Goal: Information Seeking & Learning: Learn about a topic

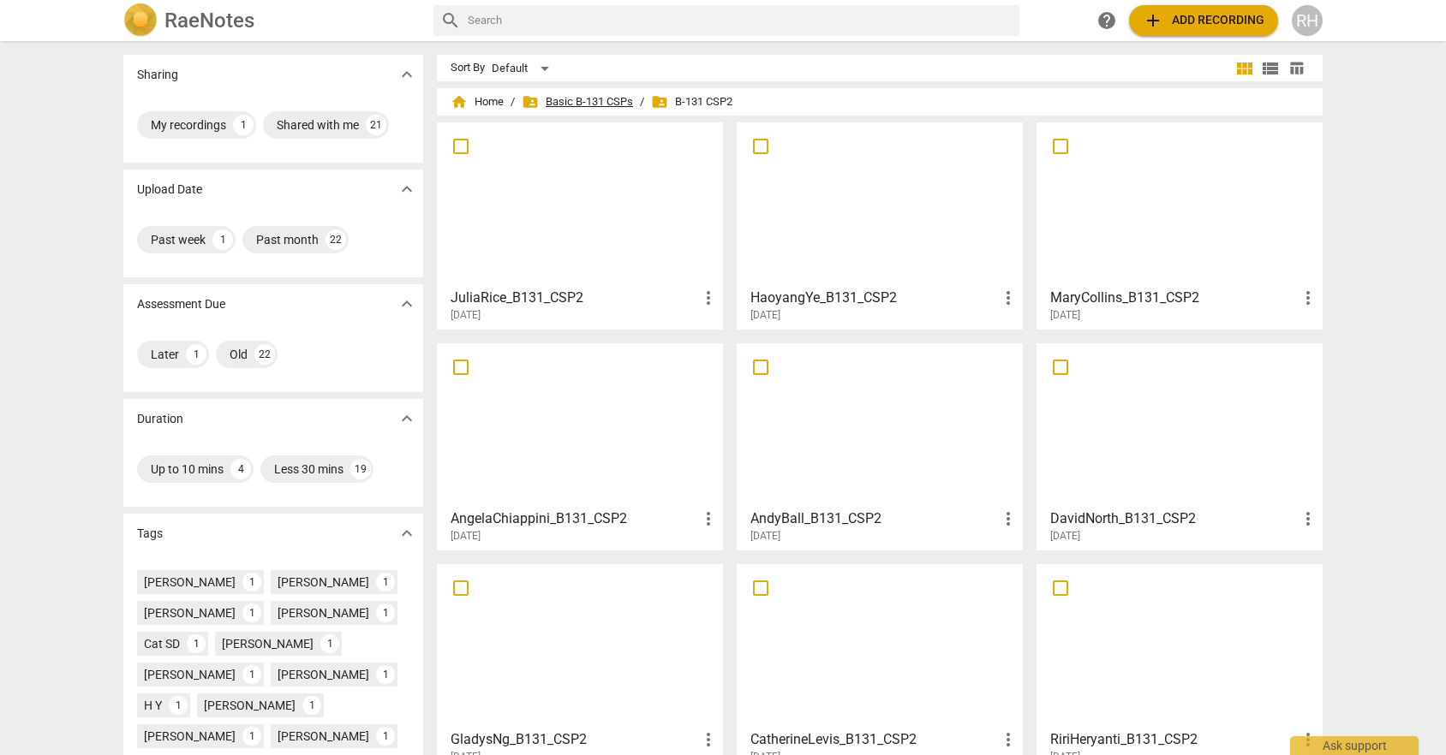
click at [563, 100] on span "folder_shared Basic B-131 CSPs" at bounding box center [577, 101] width 111 height 17
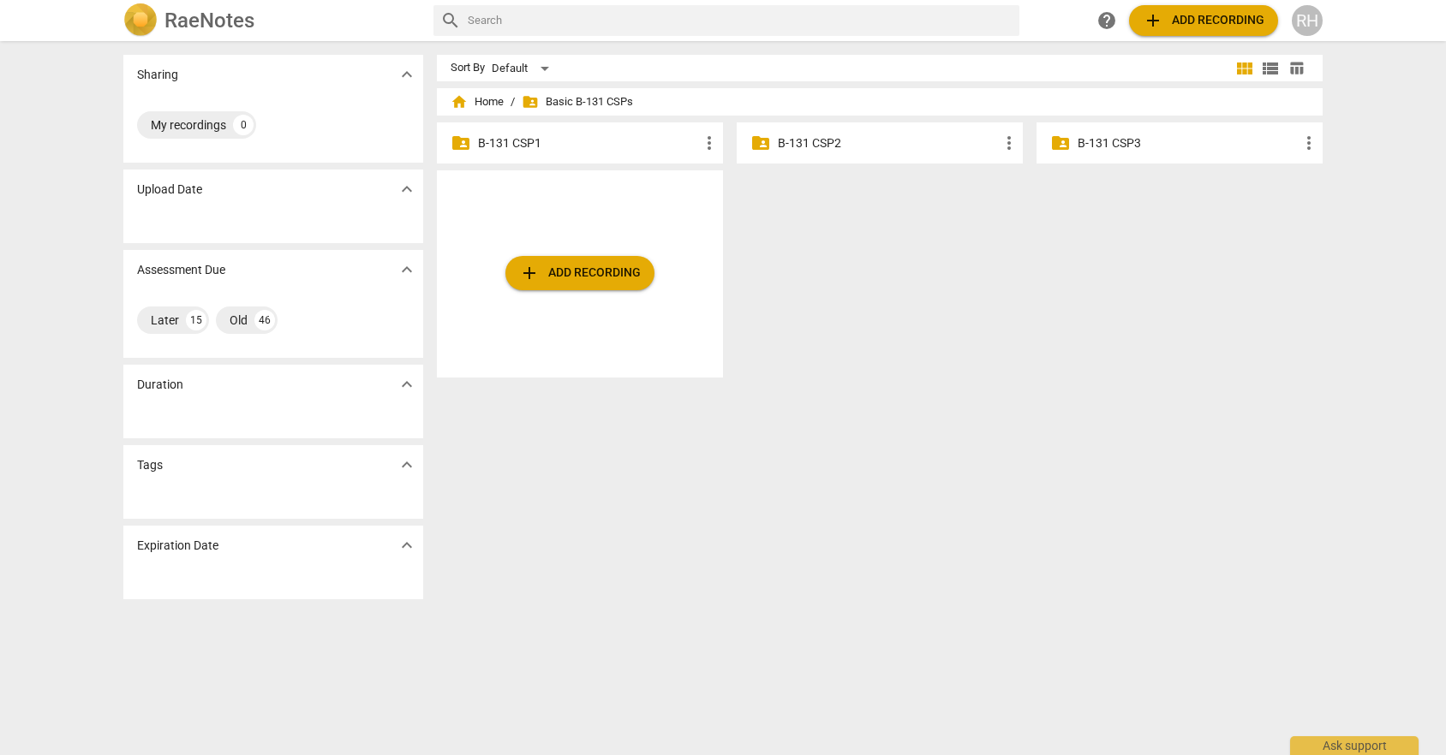
click at [1122, 146] on p "B-131 CSP3" at bounding box center [1187, 143] width 221 height 18
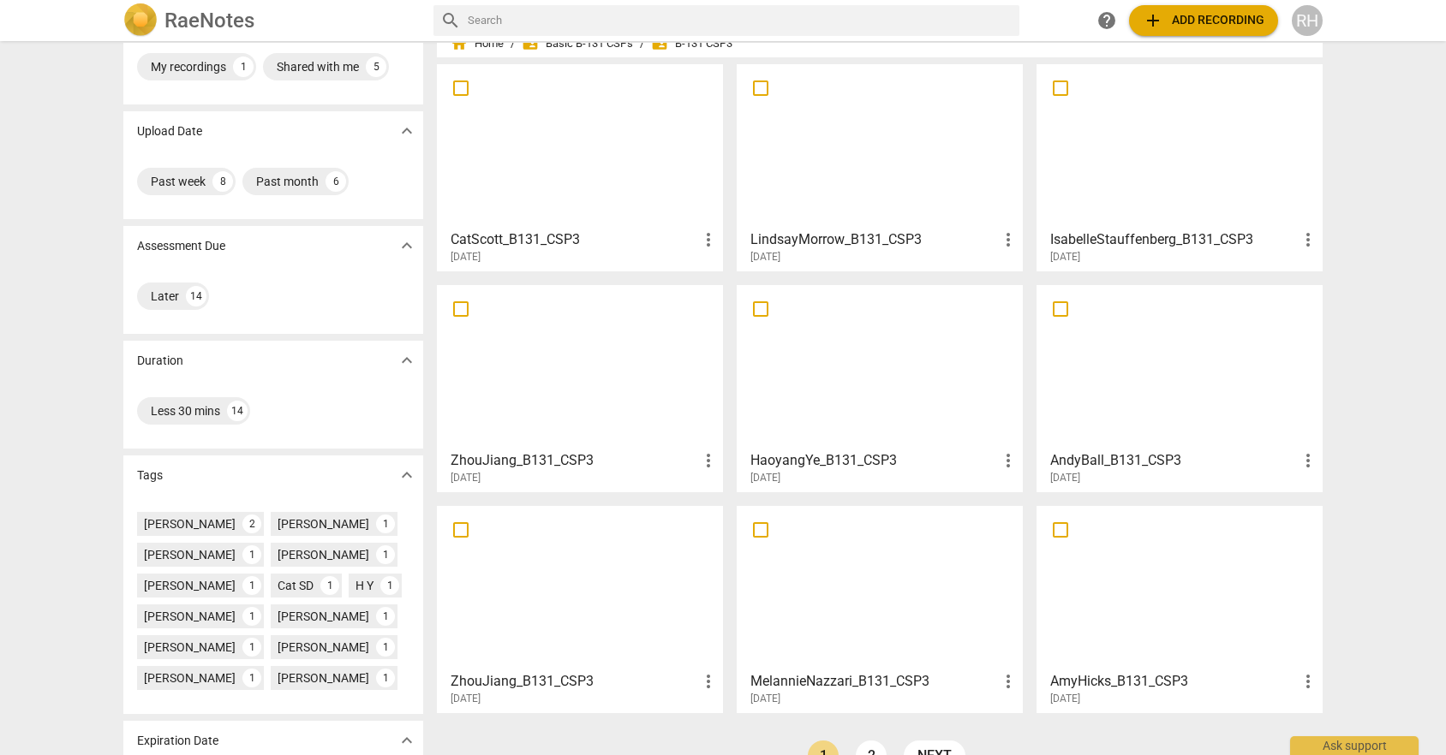
scroll to position [139, 0]
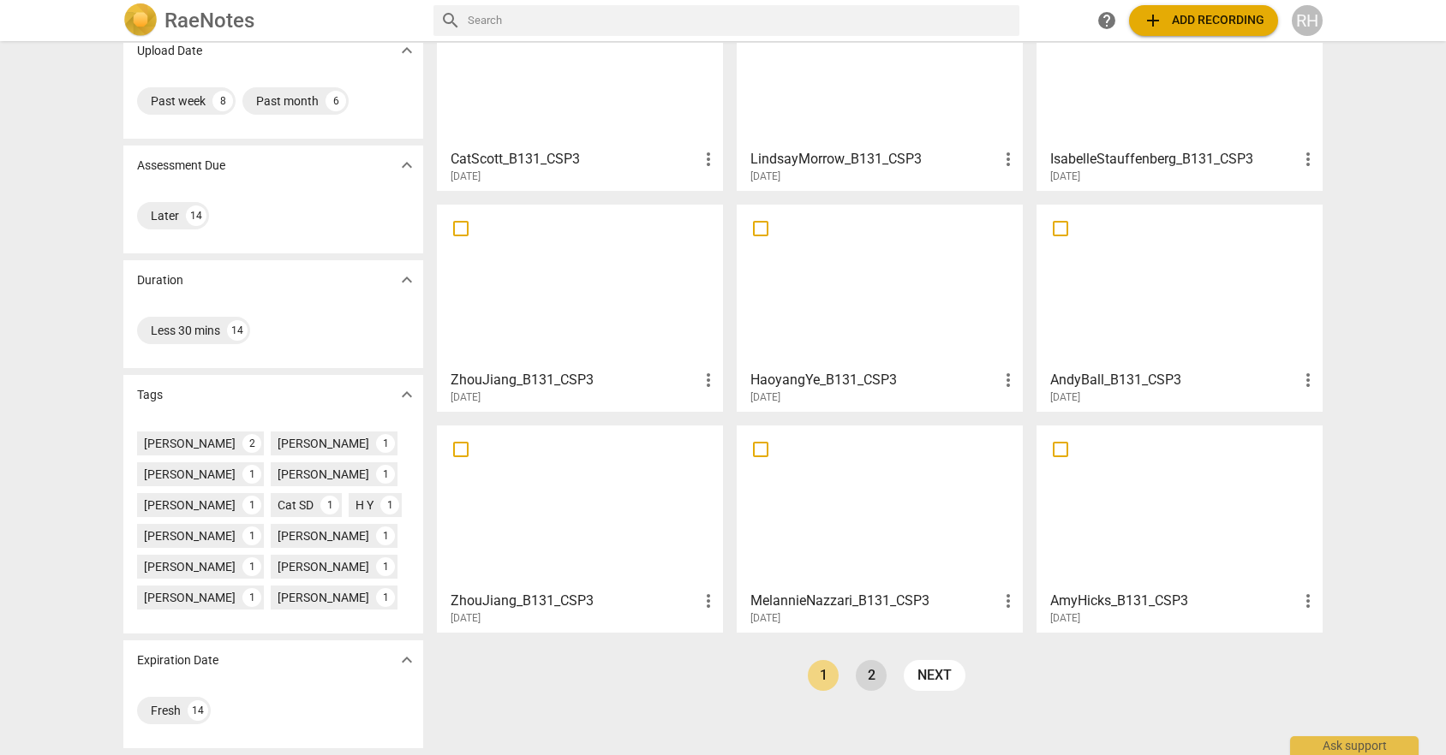
click at [872, 689] on link "2" at bounding box center [871, 675] width 31 height 31
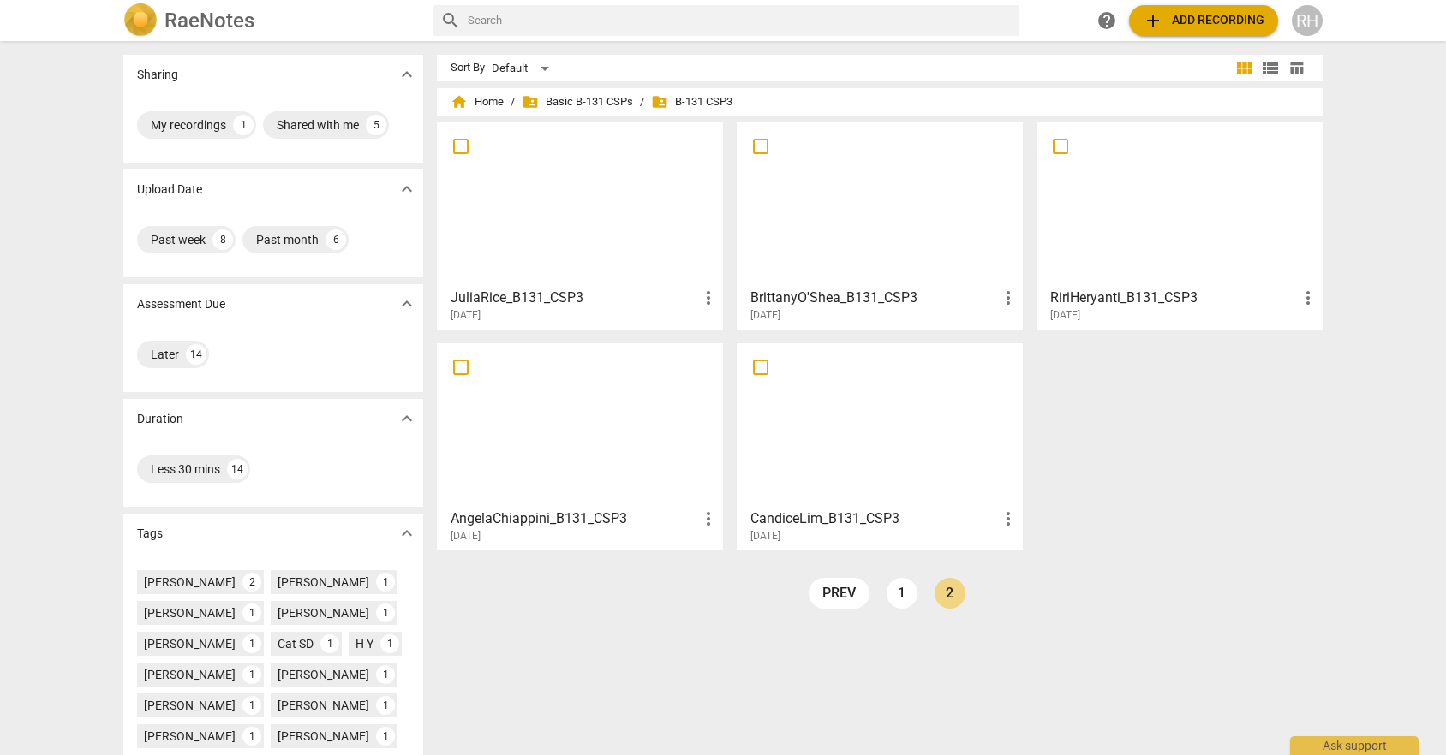
click at [1110, 248] on div at bounding box center [1179, 204] width 274 height 152
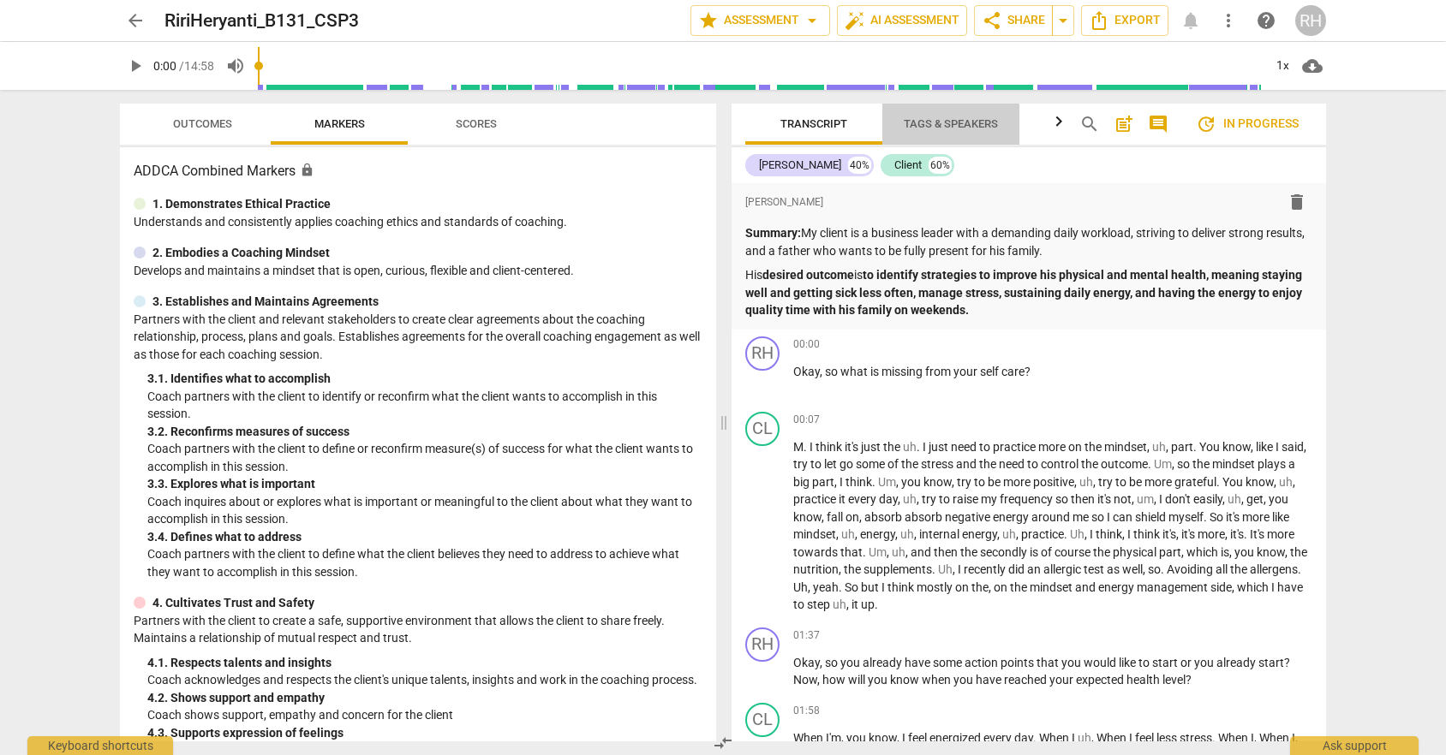
click at [949, 120] on span "Tags & Speakers" at bounding box center [951, 123] width 94 height 13
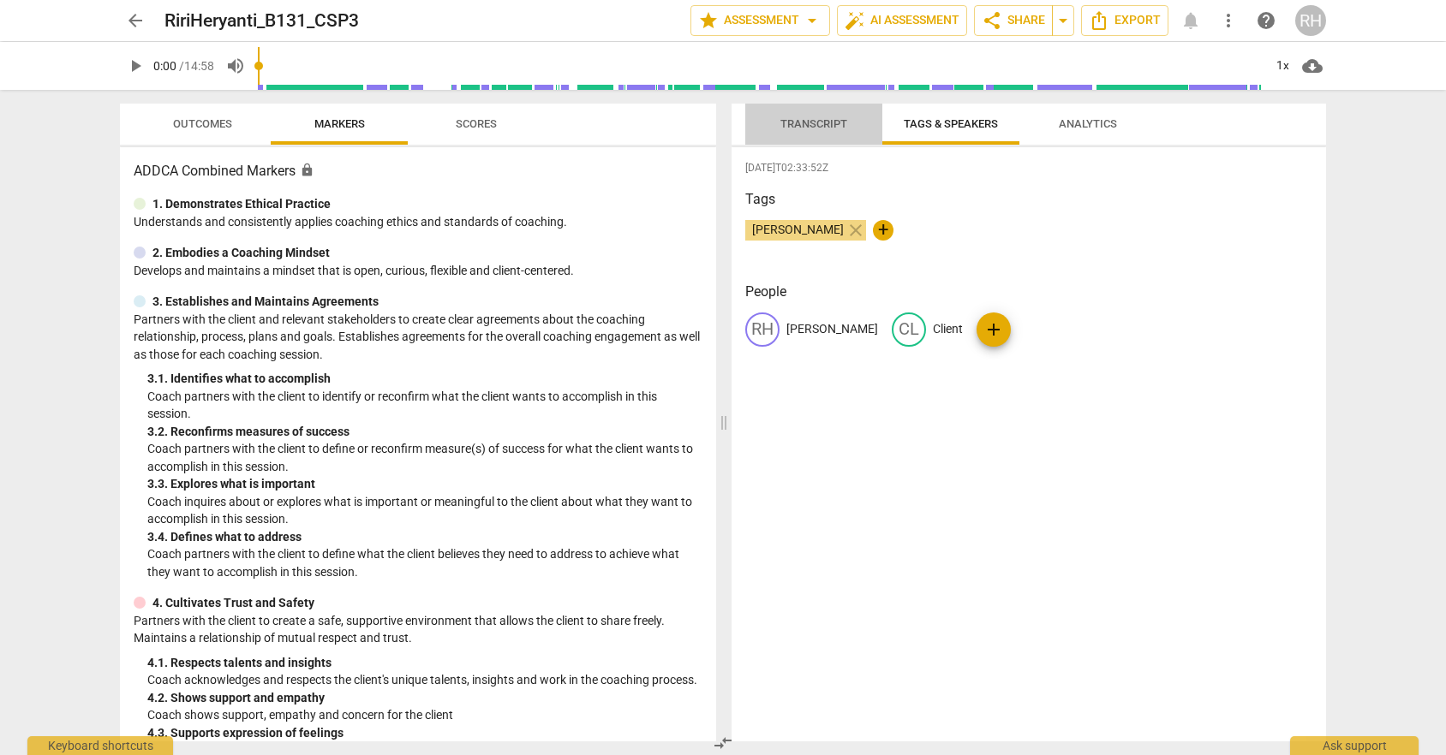
click at [799, 122] on span "Transcript" at bounding box center [813, 123] width 67 height 13
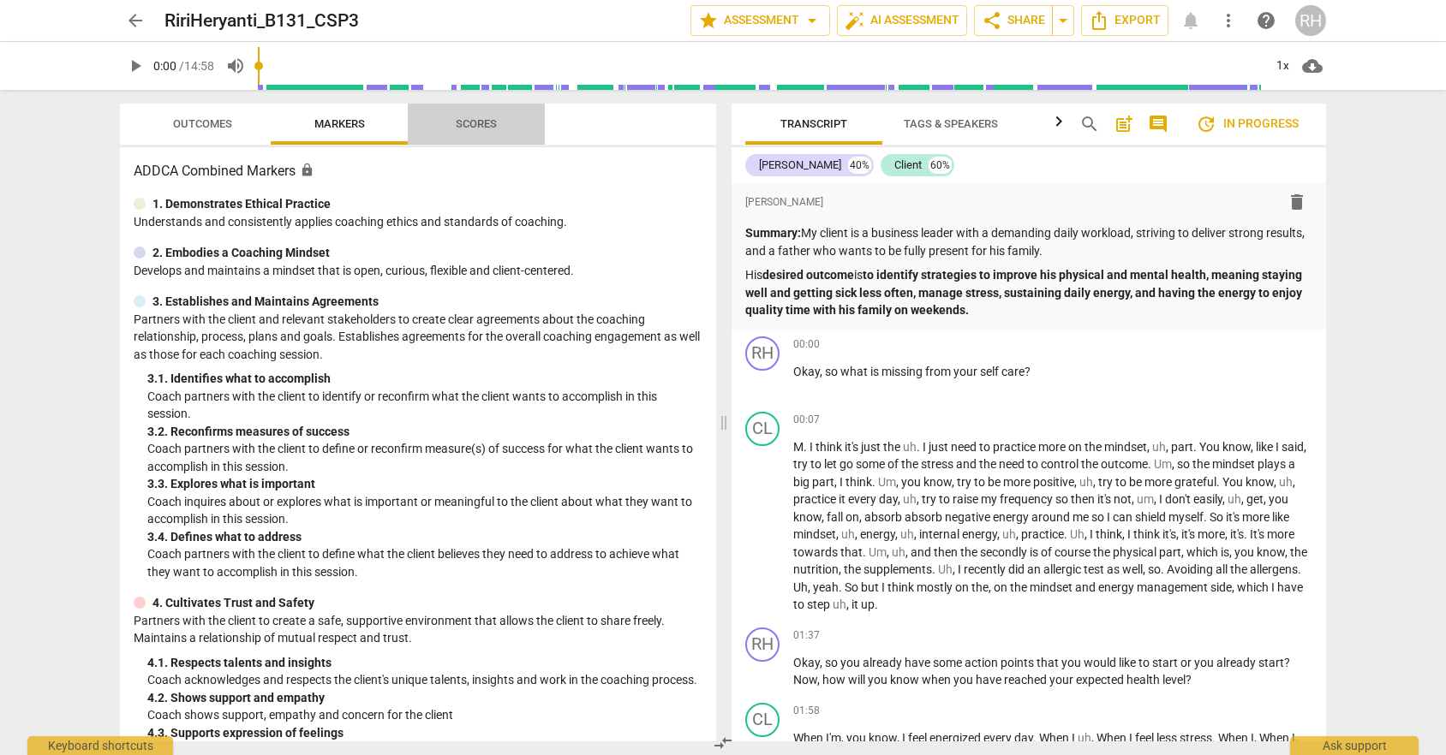
click at [427, 127] on span "Scores" at bounding box center [476, 124] width 137 height 23
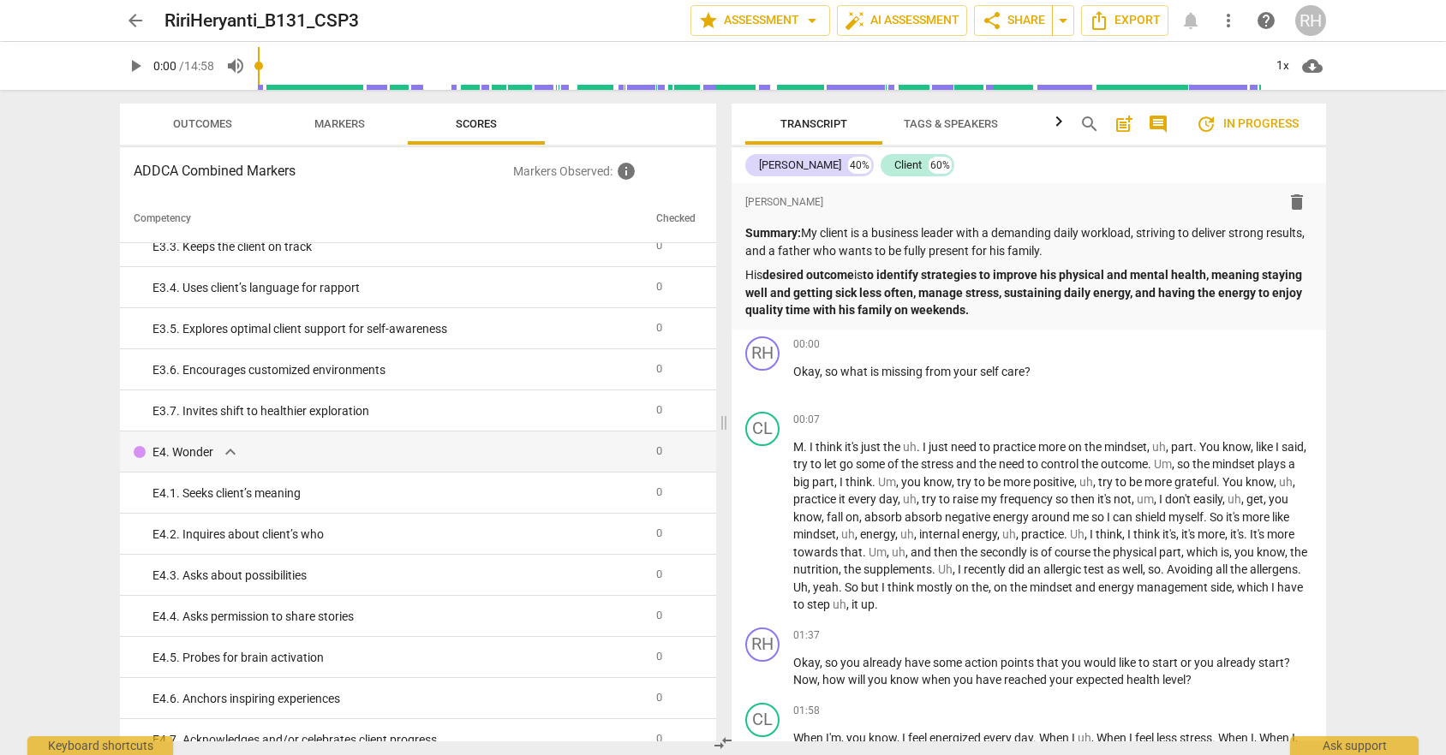
scroll to position [3333, 0]
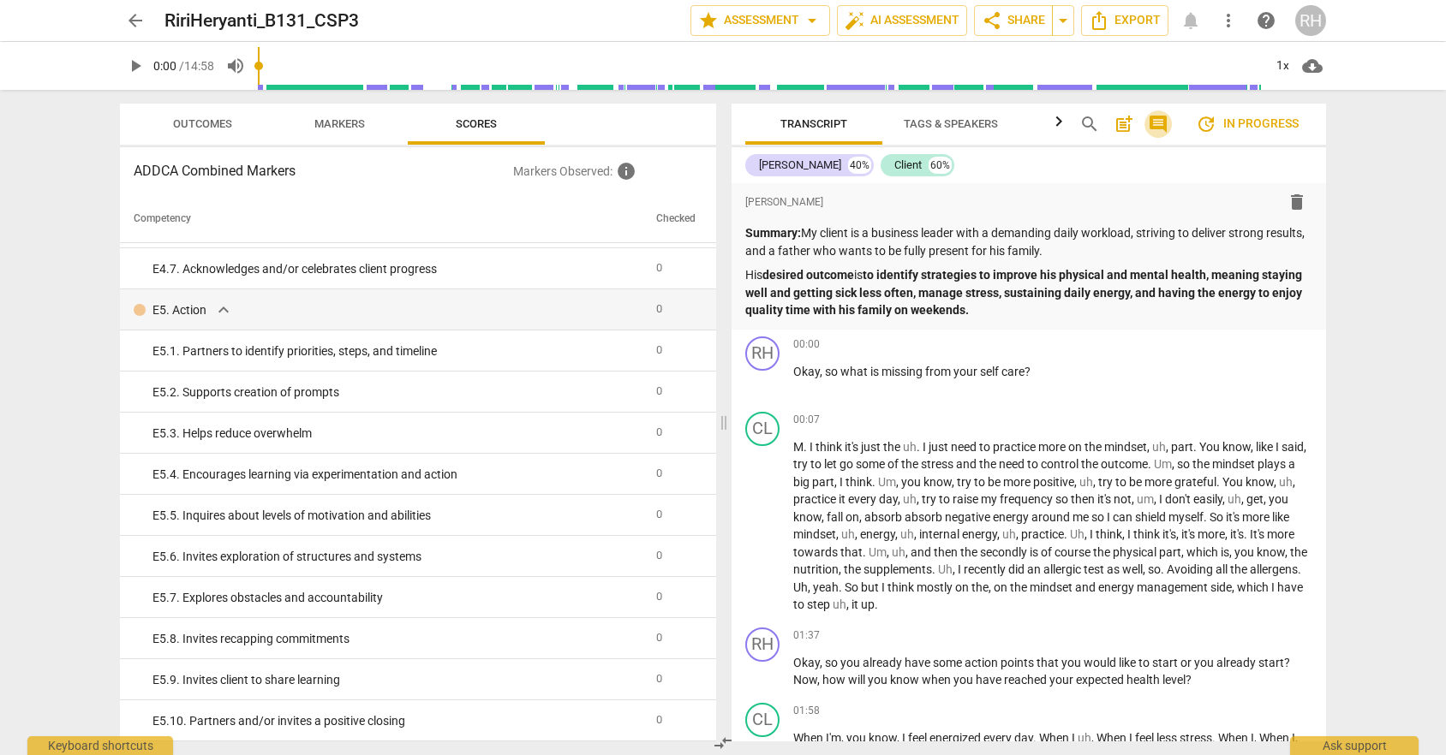
click at [1150, 119] on span "comment" at bounding box center [1158, 124] width 21 height 21
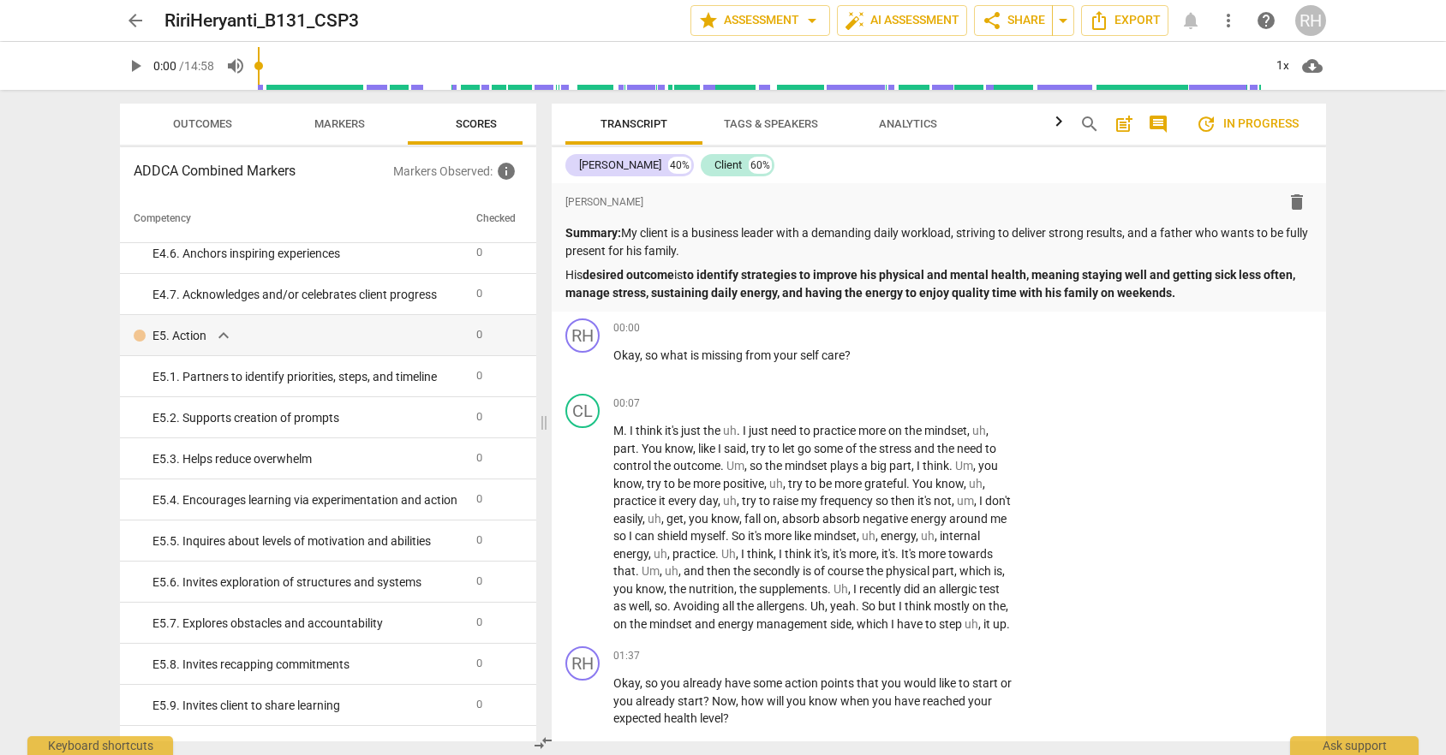
click at [1219, 126] on span "update In progress" at bounding box center [1247, 124] width 103 height 21
click at [1119, 122] on span "post_add" at bounding box center [1123, 124] width 21 height 21
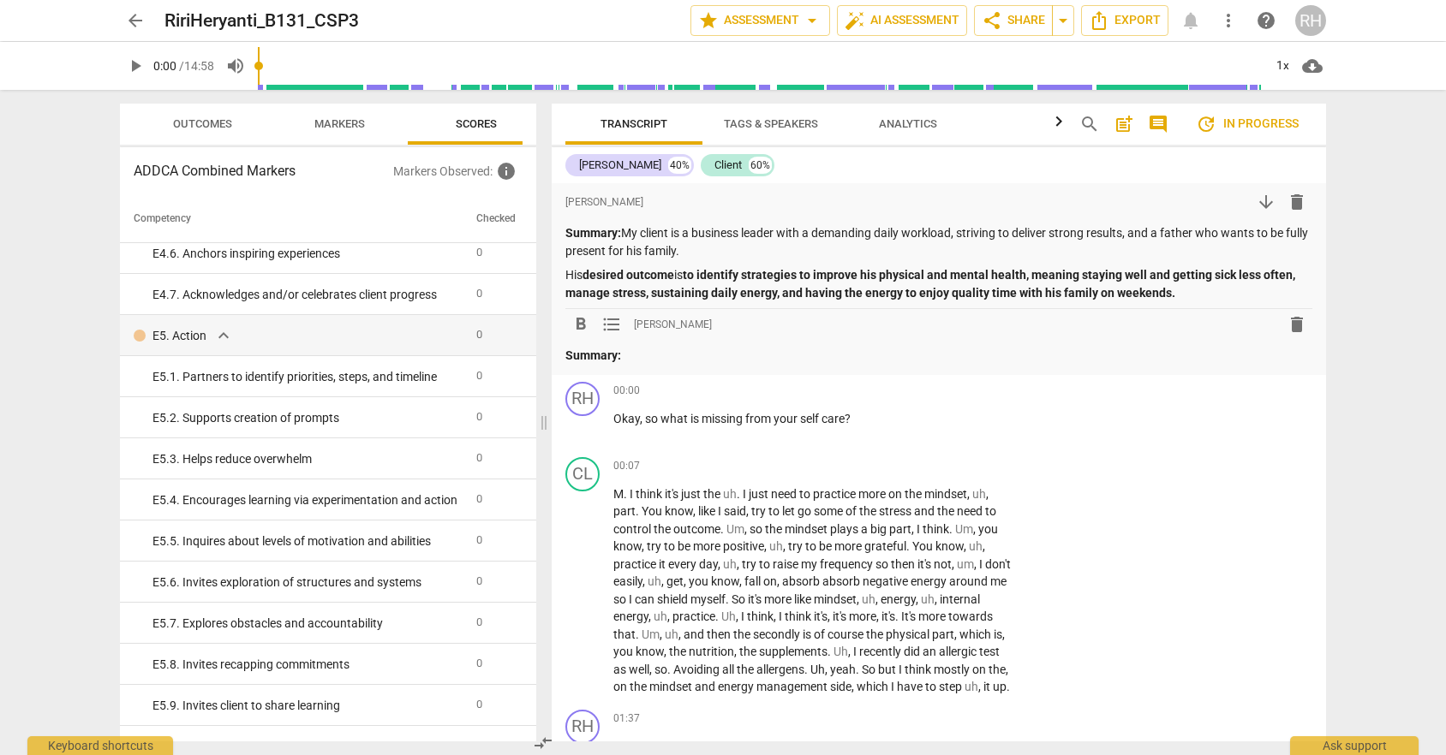
click at [884, 128] on span "Analytics" at bounding box center [908, 123] width 58 height 13
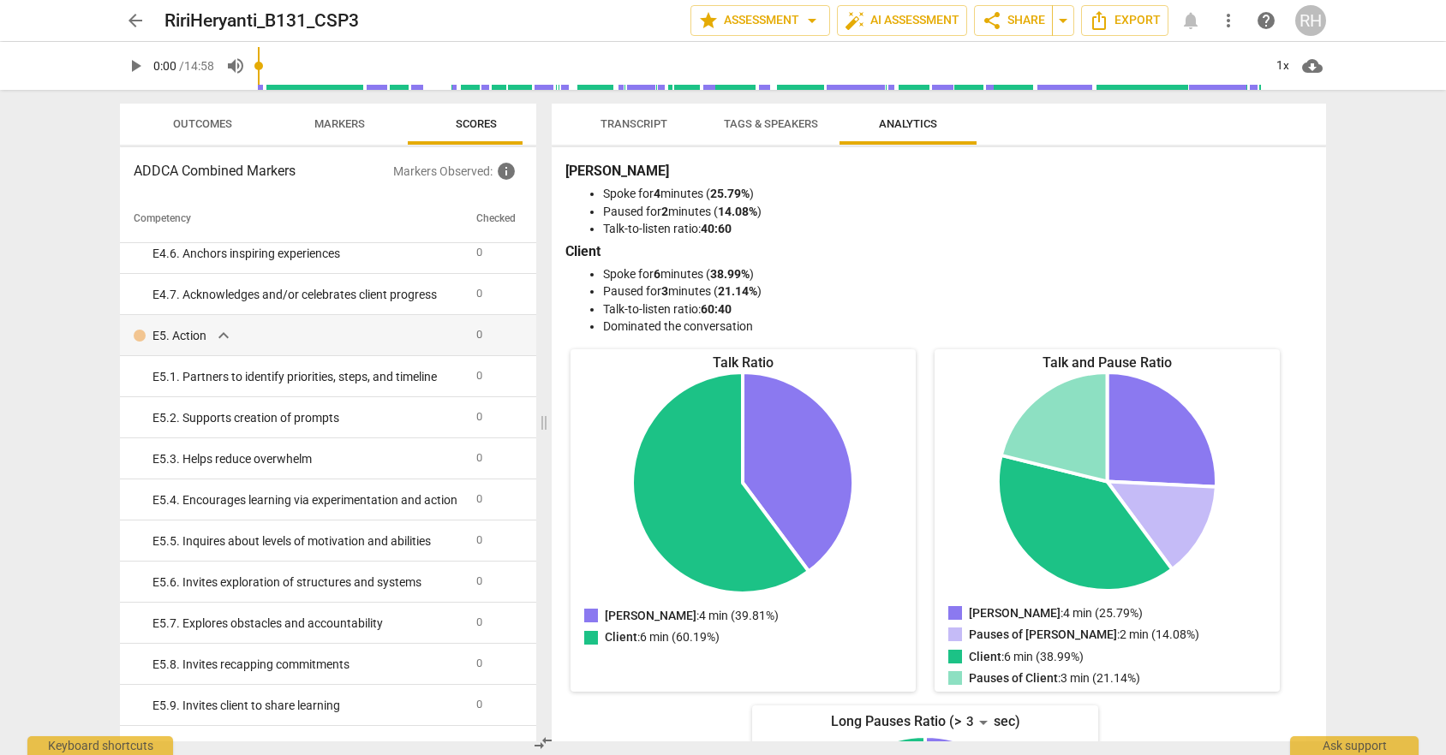
click at [654, 122] on span "Transcript" at bounding box center [633, 123] width 67 height 13
